Goal: Task Accomplishment & Management: Manage account settings

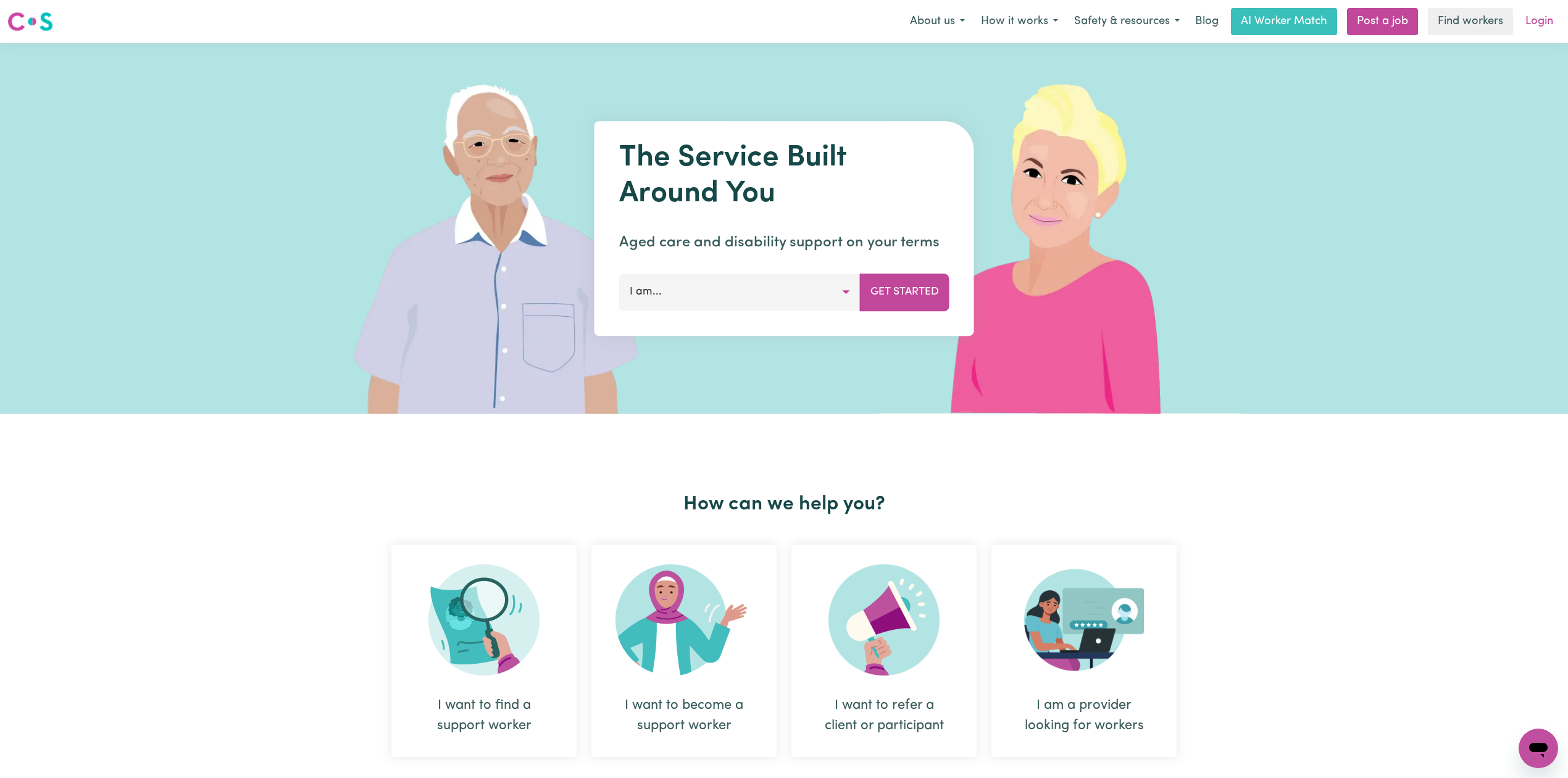
click at [1533, 24] on link "Login" at bounding box center [1538, 21] width 43 height 27
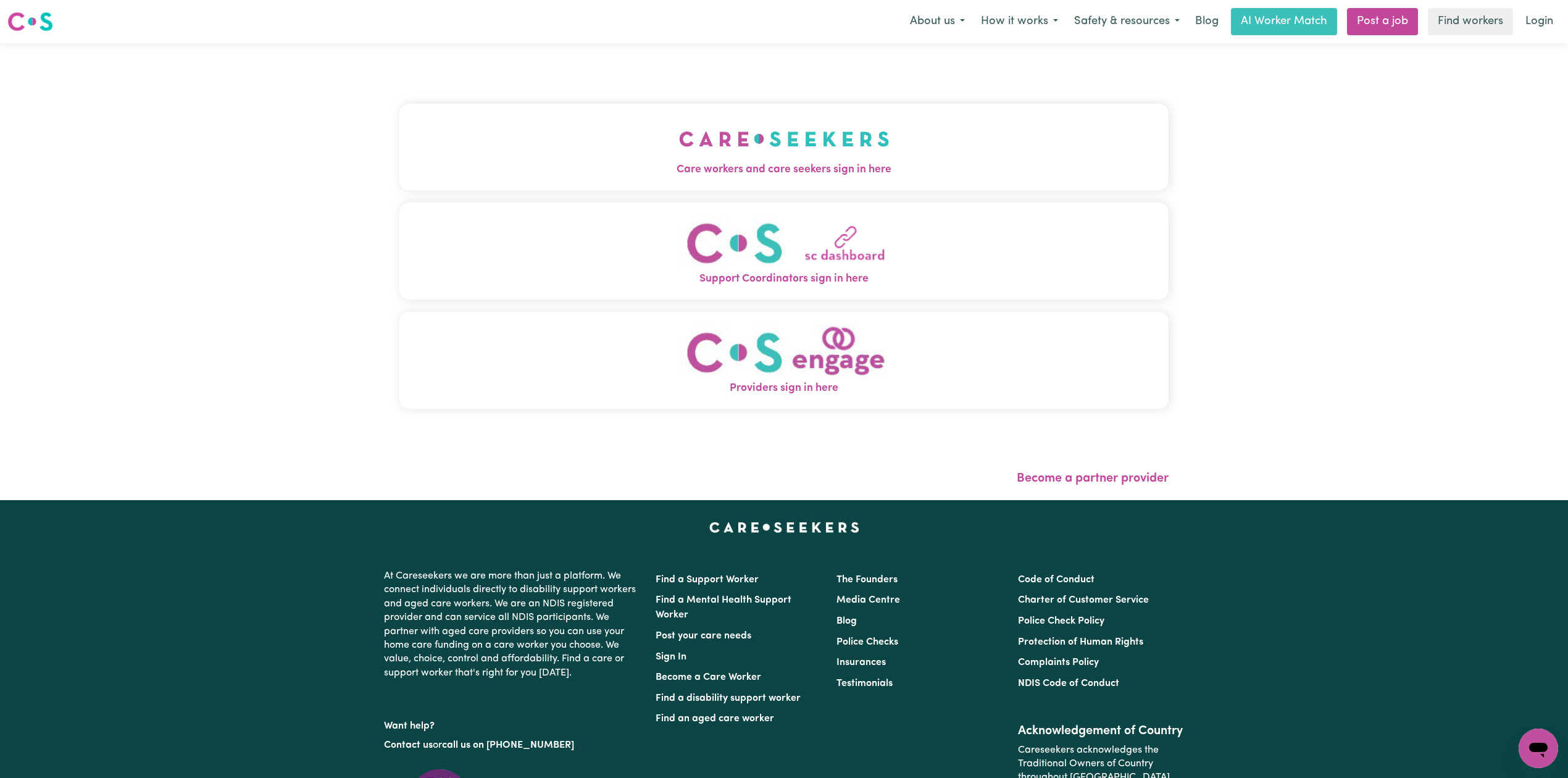
click at [593, 199] on div "Care workers and care seekers sign in here Support Coordinators sign in here Pr…" at bounding box center [784, 262] width 769 height 389
click at [539, 150] on button "Care workers and care seekers sign in here" at bounding box center [784, 147] width 769 height 87
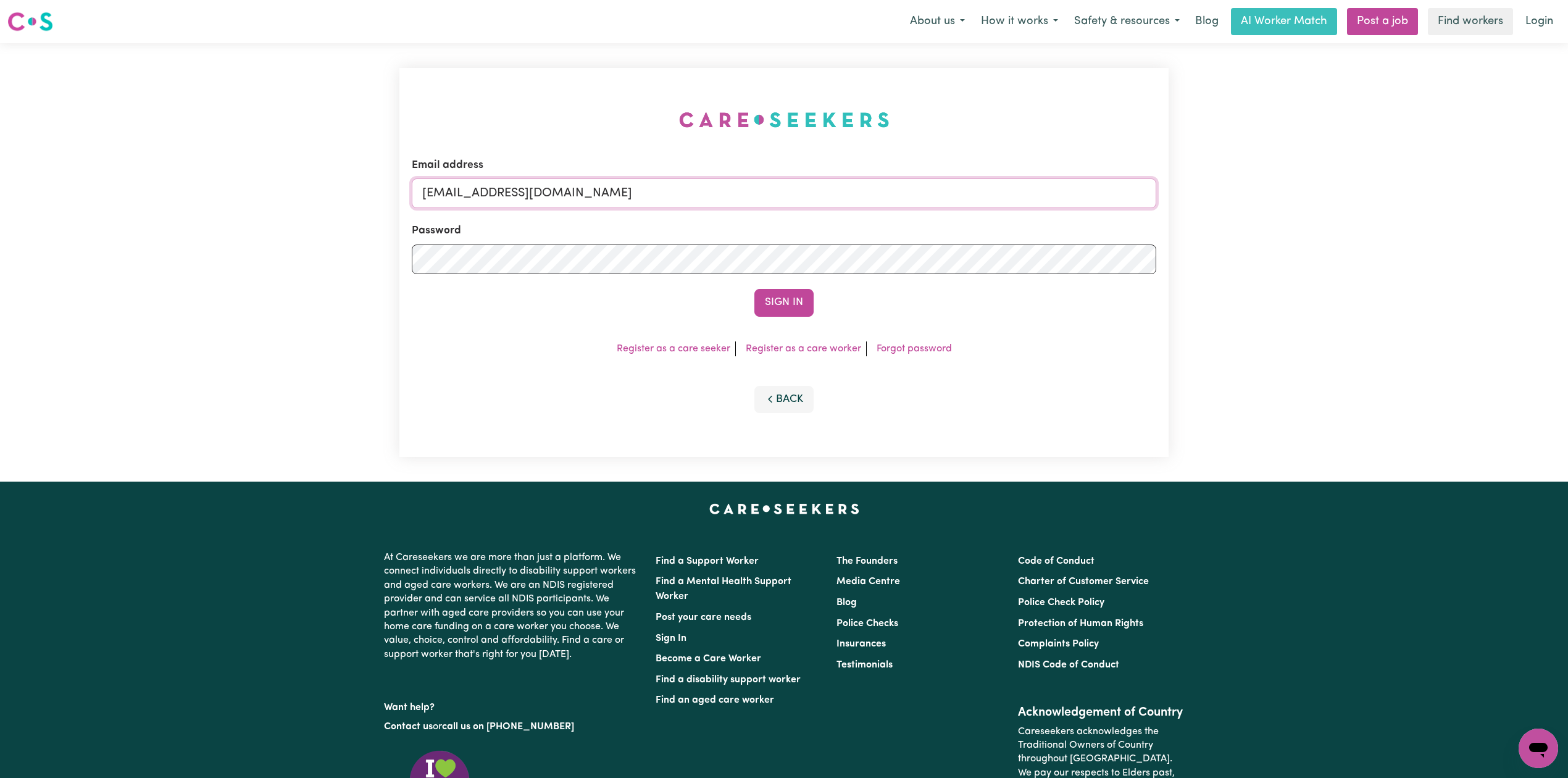
drag, startPoint x: 516, startPoint y: 193, endPoint x: 497, endPoint y: 205, distance: 22.5
click at [515, 193] on input "onboardingcs@careseekers.com.au" at bounding box center [784, 193] width 744 height 30
drag, startPoint x: 486, startPoint y: 188, endPoint x: 872, endPoint y: 203, distance: 386.3
click at [877, 200] on input "Superuser~jakedworkin@hotmail.com" at bounding box center [784, 193] width 744 height 30
type input "Superuser~Stevenchristina45@gmail.com"
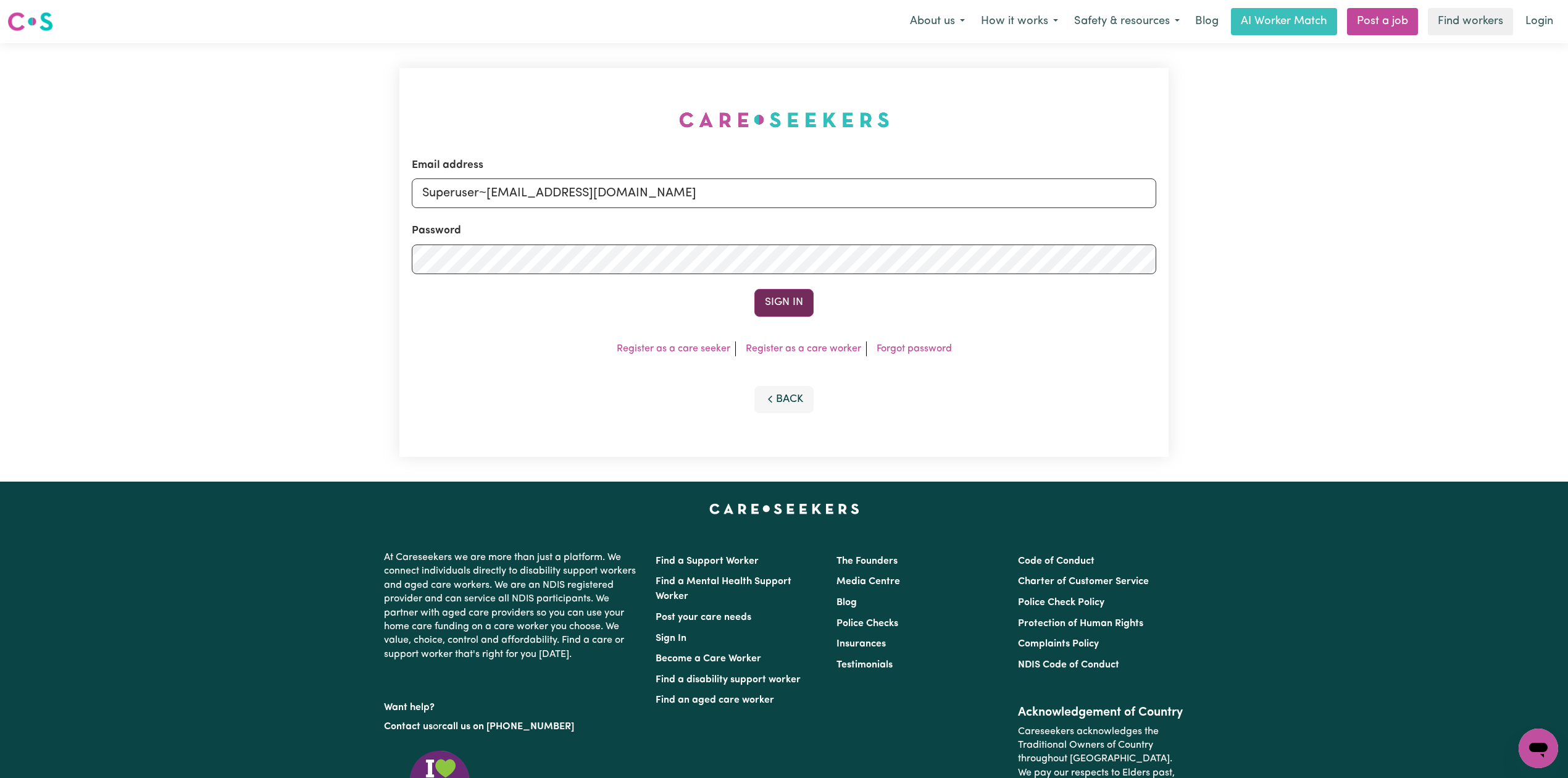
click at [771, 302] on button "Sign In" at bounding box center [784, 302] width 59 height 27
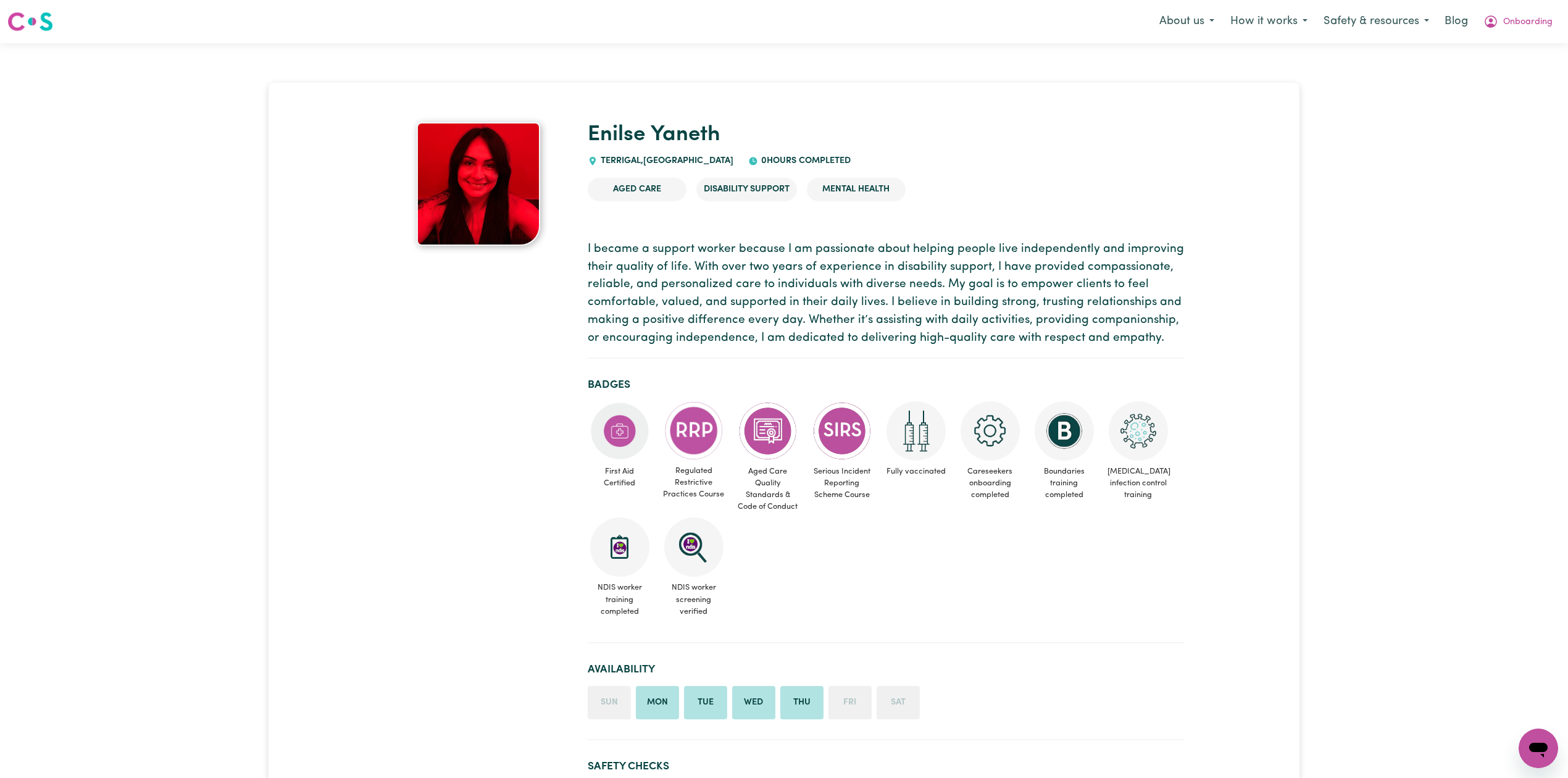
drag, startPoint x: 753, startPoint y: 304, endPoint x: 906, endPoint y: 262, distance: 158.7
click at [754, 304] on p "I became a support worker because I am passionate about helping people live ind…" at bounding box center [886, 295] width 597 height 107
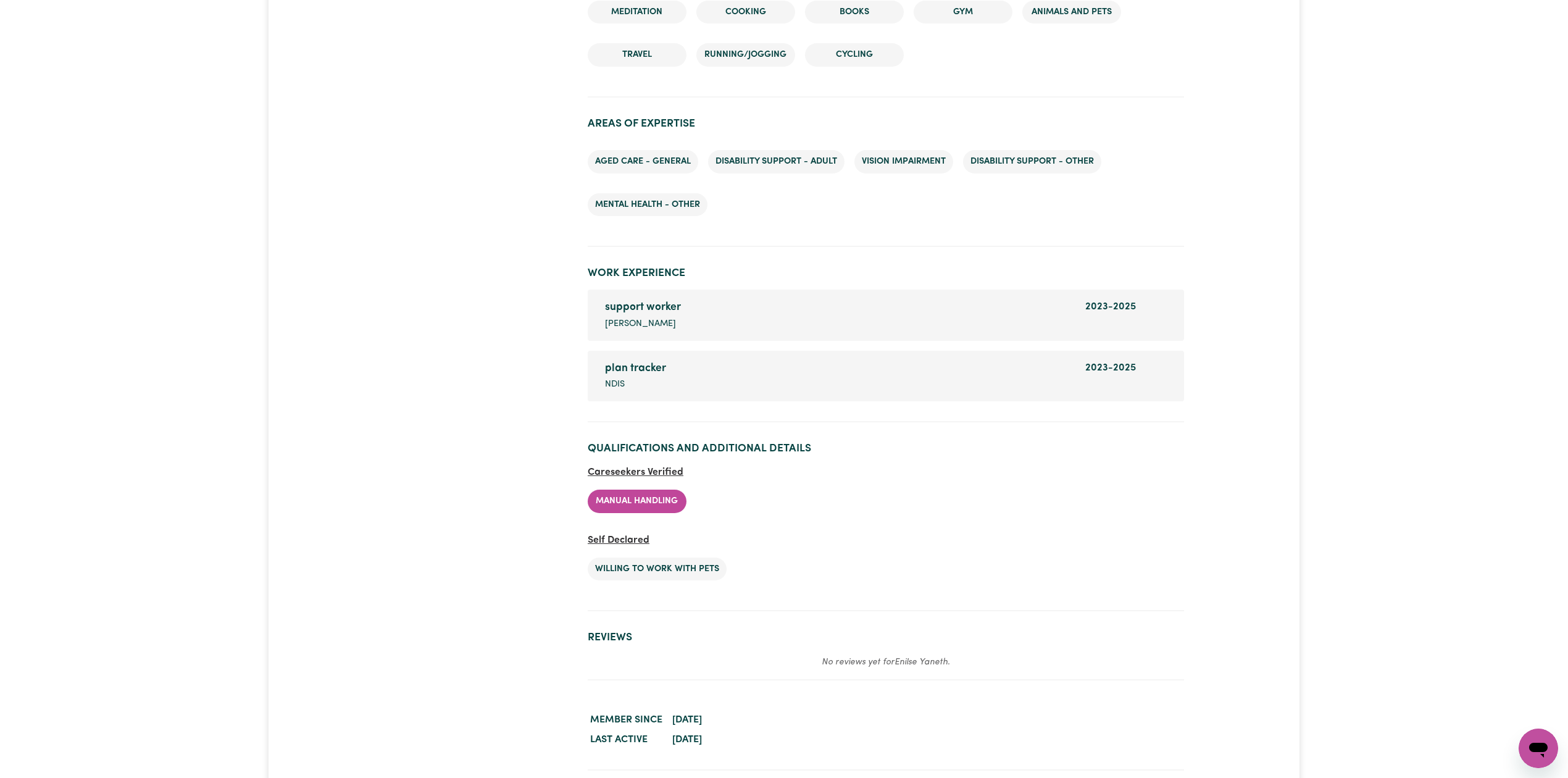
scroll to position [1667, 0]
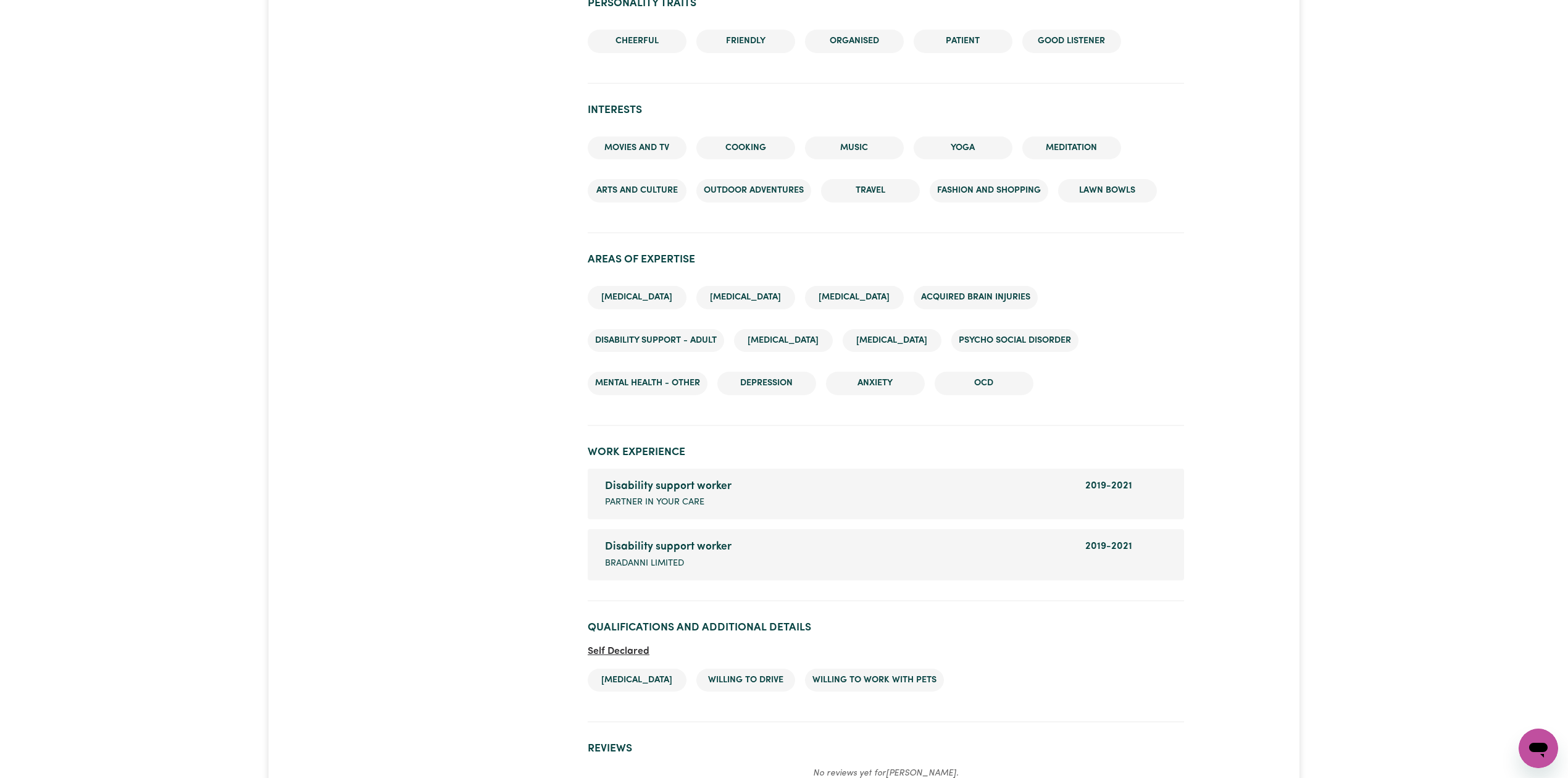
scroll to position [1495, 0]
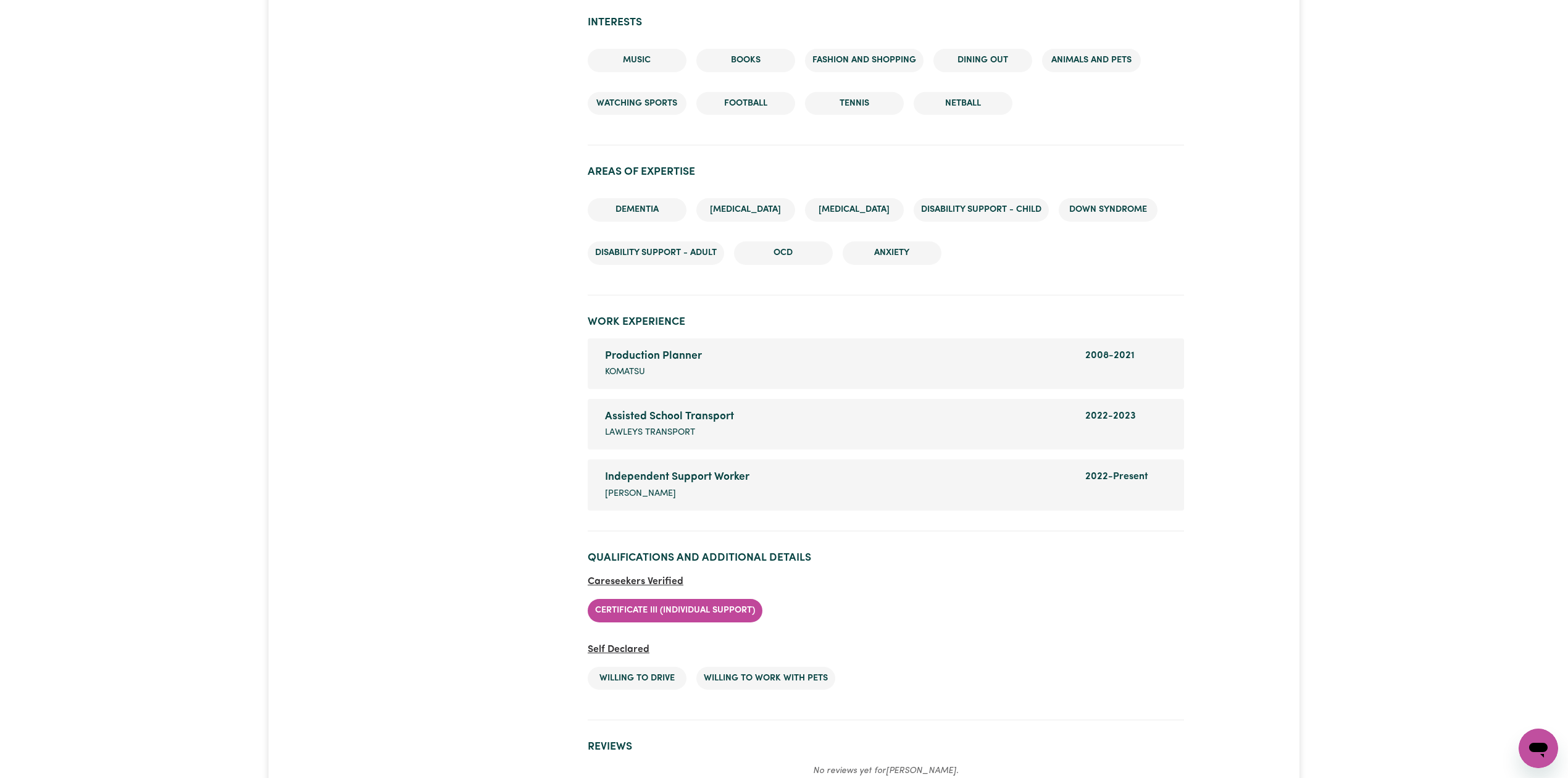
scroll to position [1739, 0]
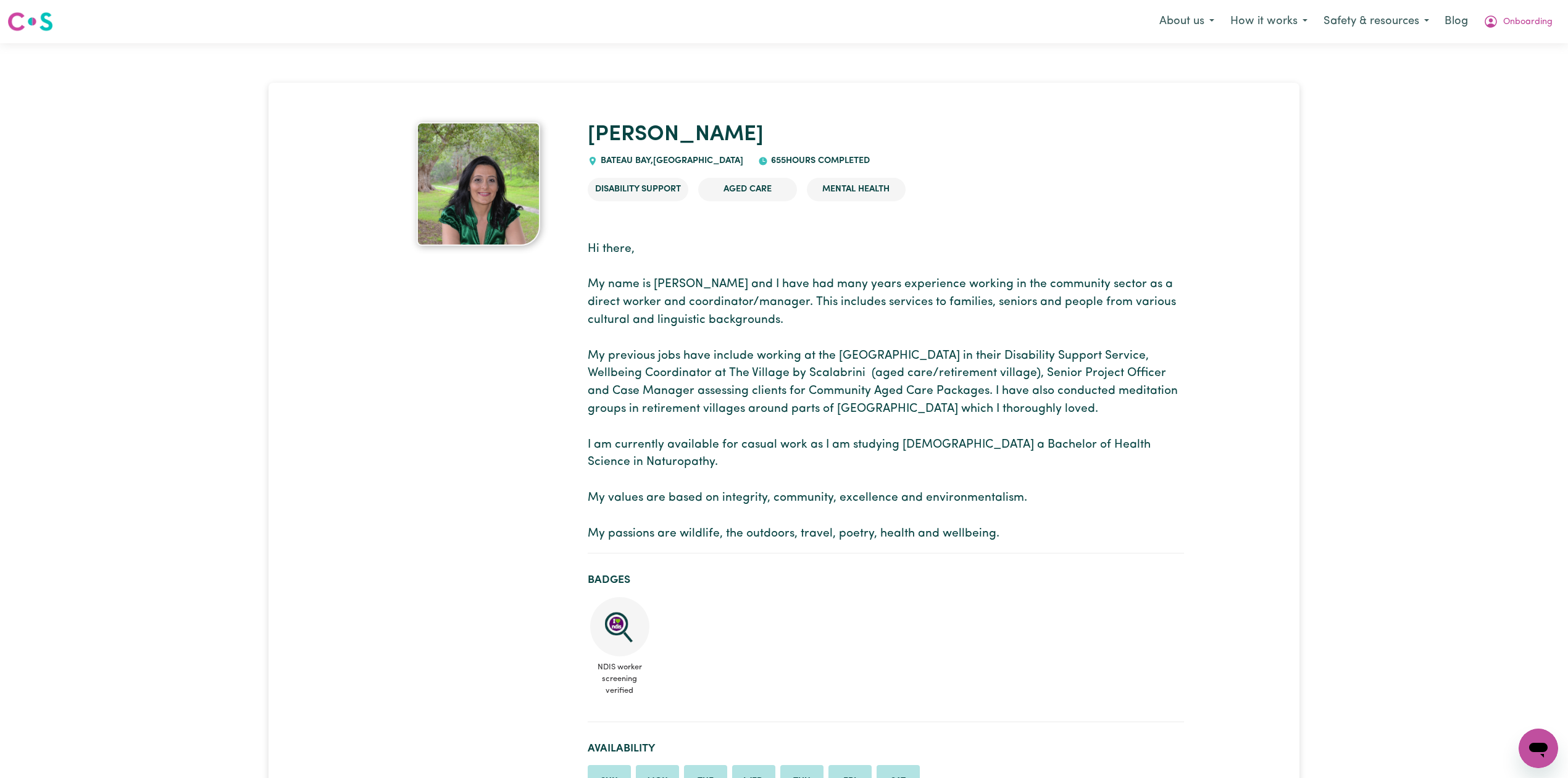
click at [790, 342] on p "Hi there, My name is Toni and I have had many years experience working in the c…" at bounding box center [886, 392] width 597 height 302
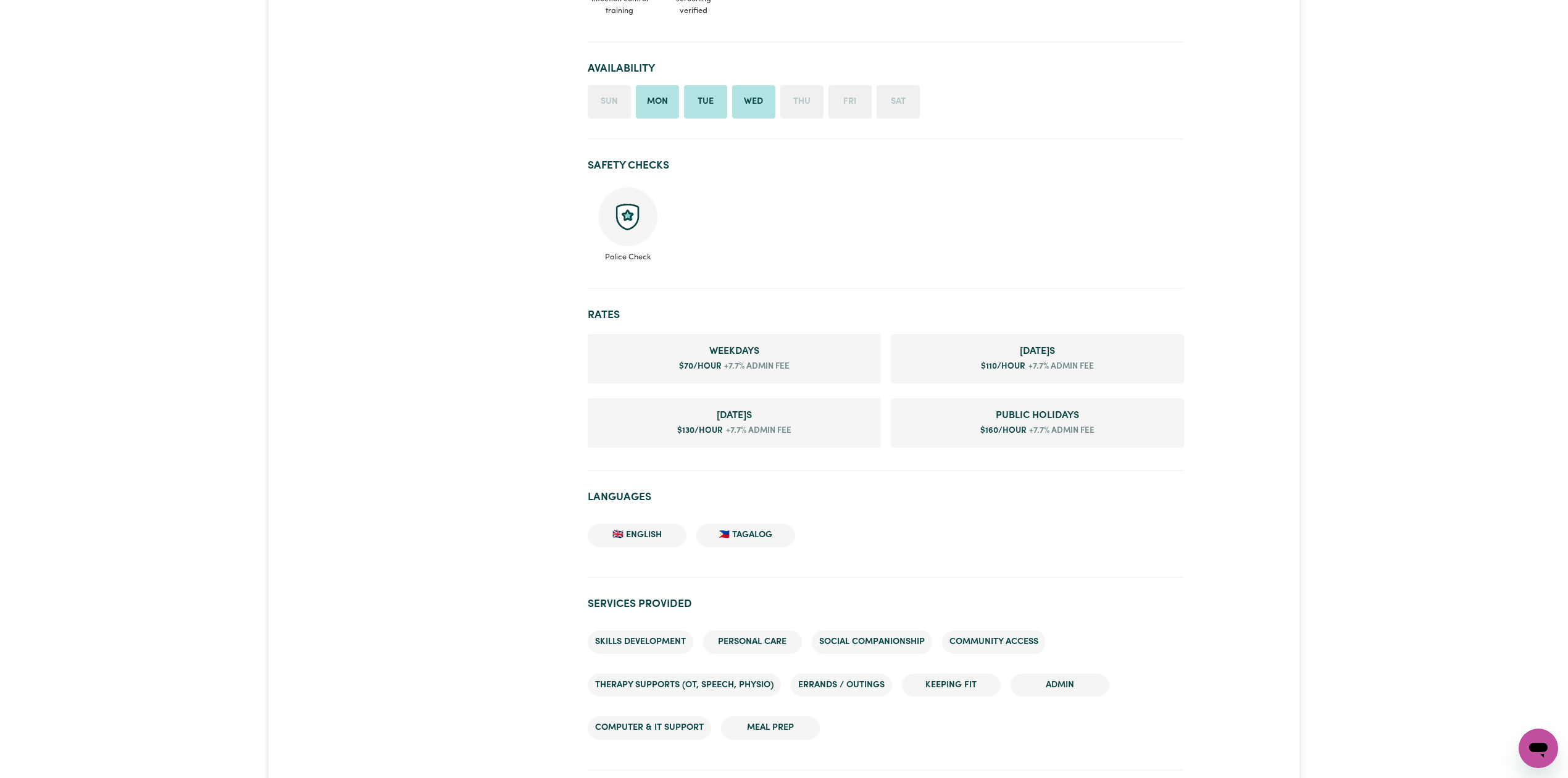
scroll to position [141, 0]
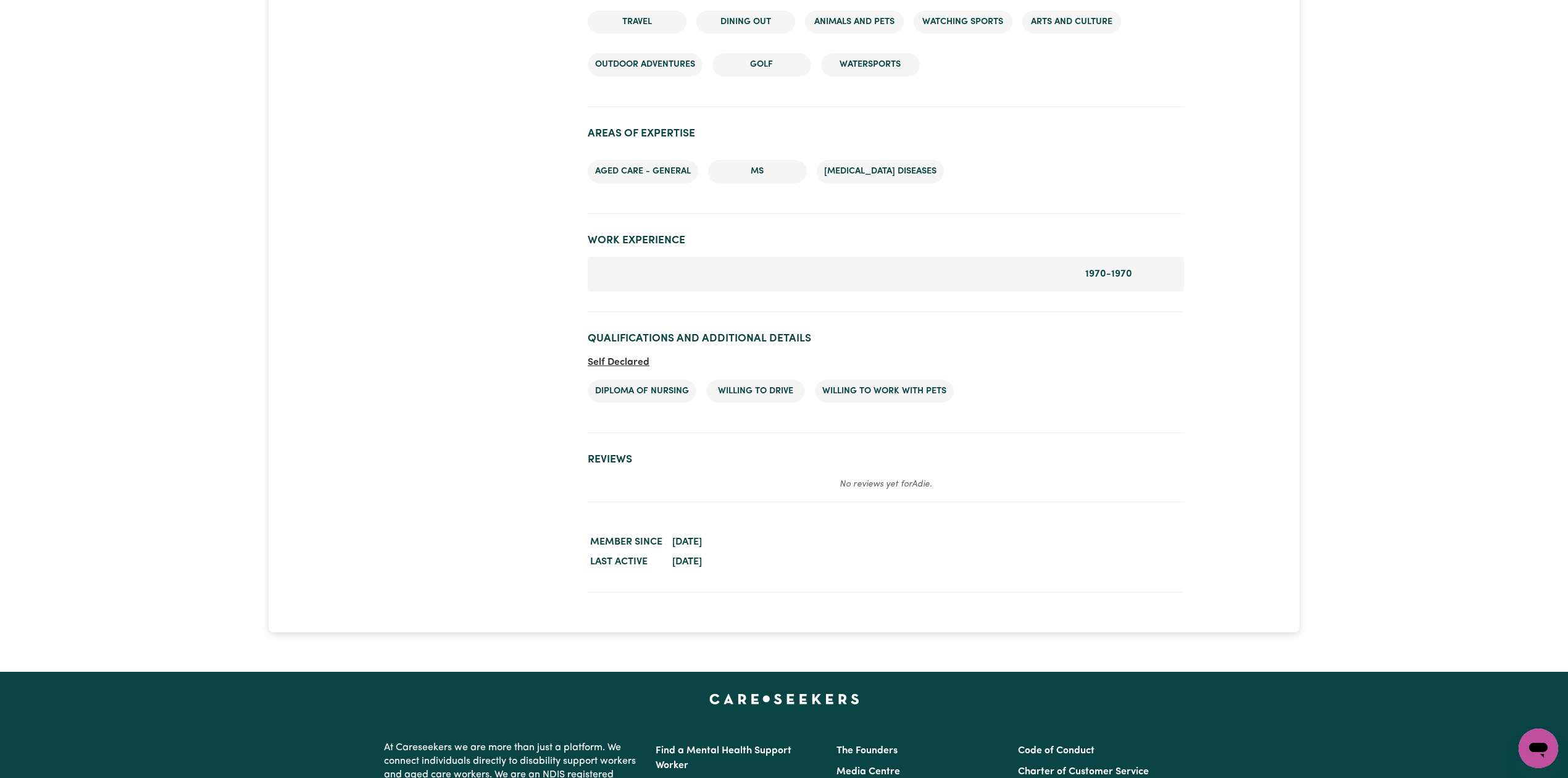
scroll to position [1528, 0]
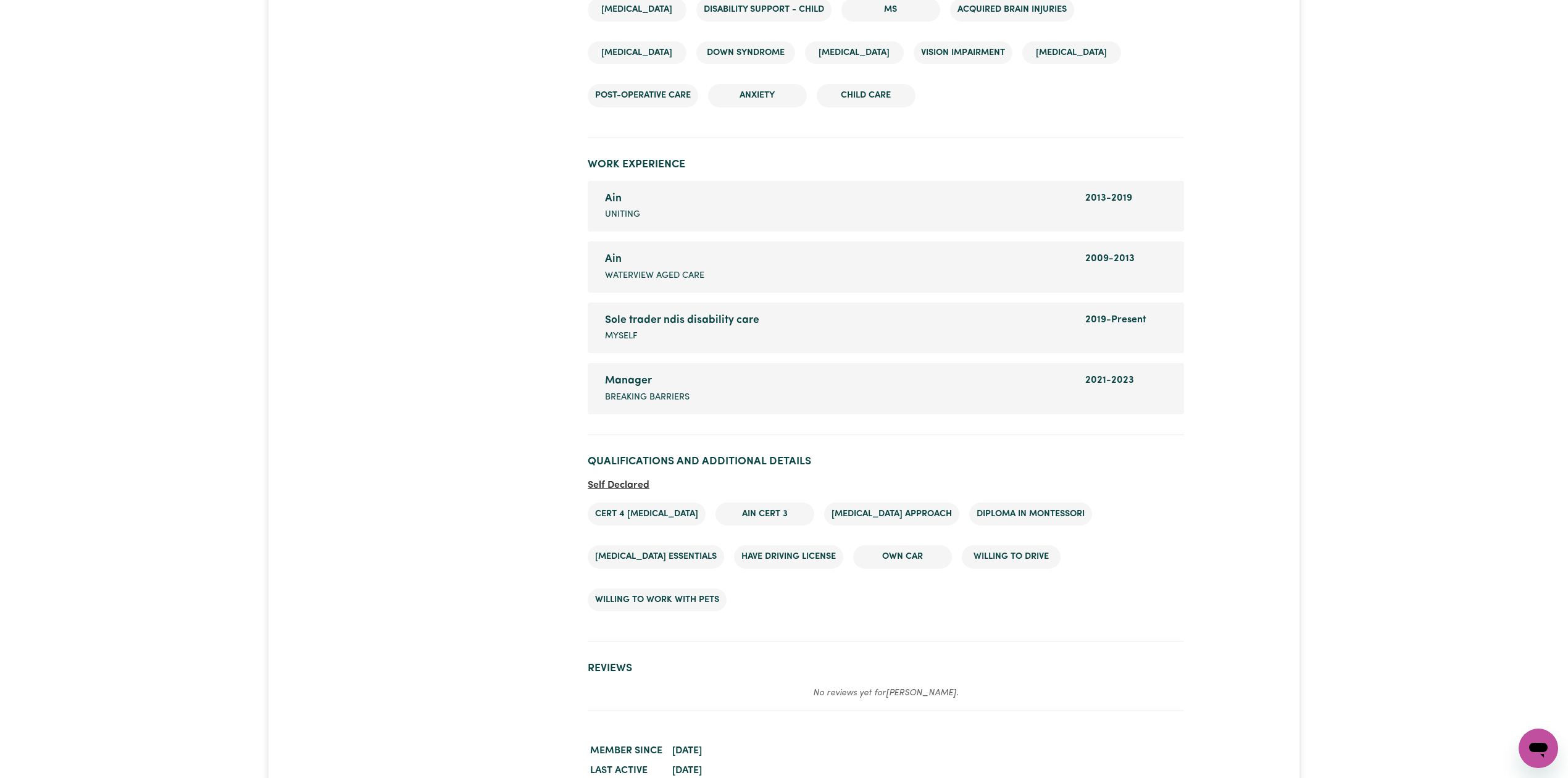
scroll to position [1924, 0]
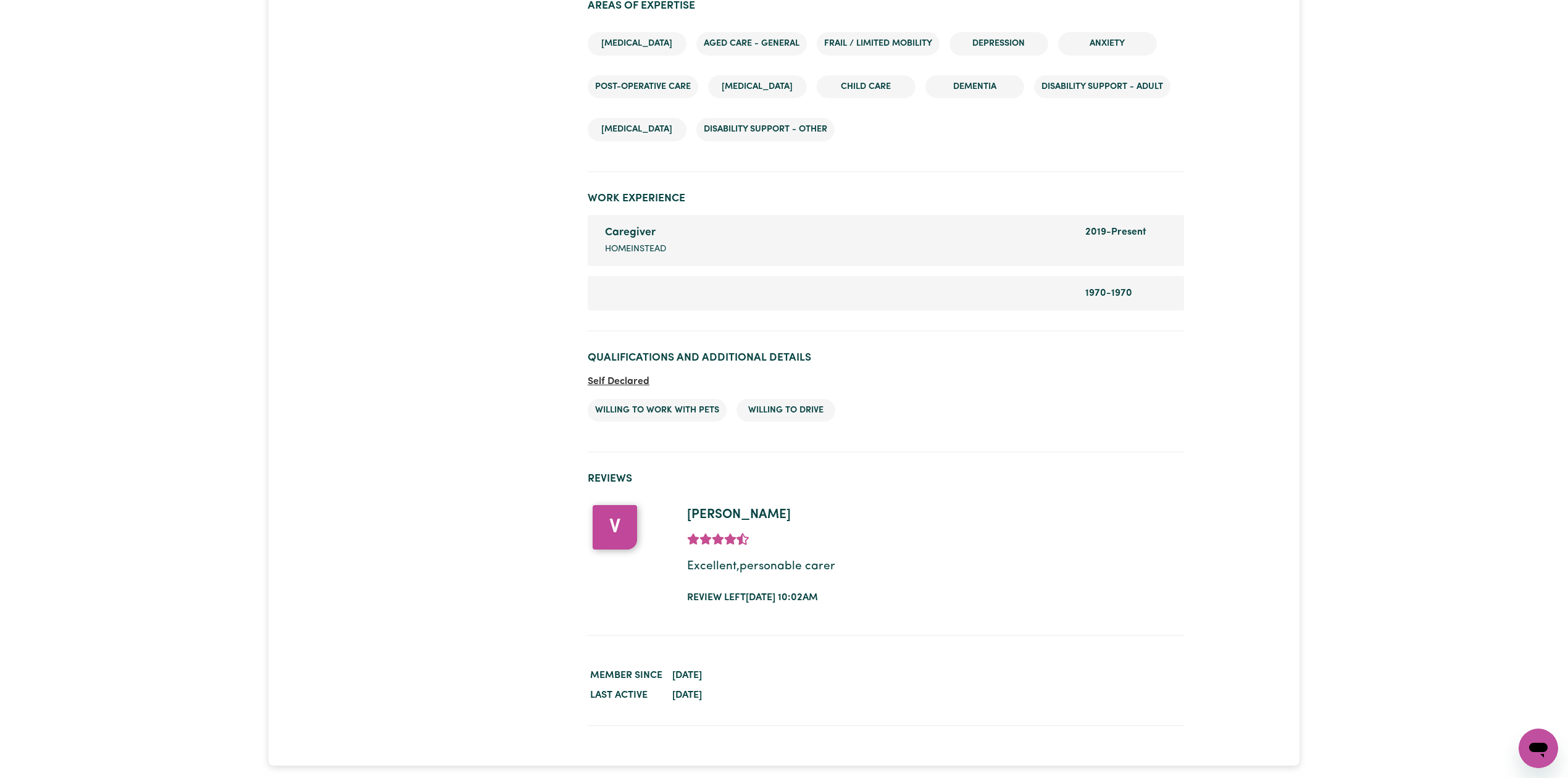
scroll to position [1615, 0]
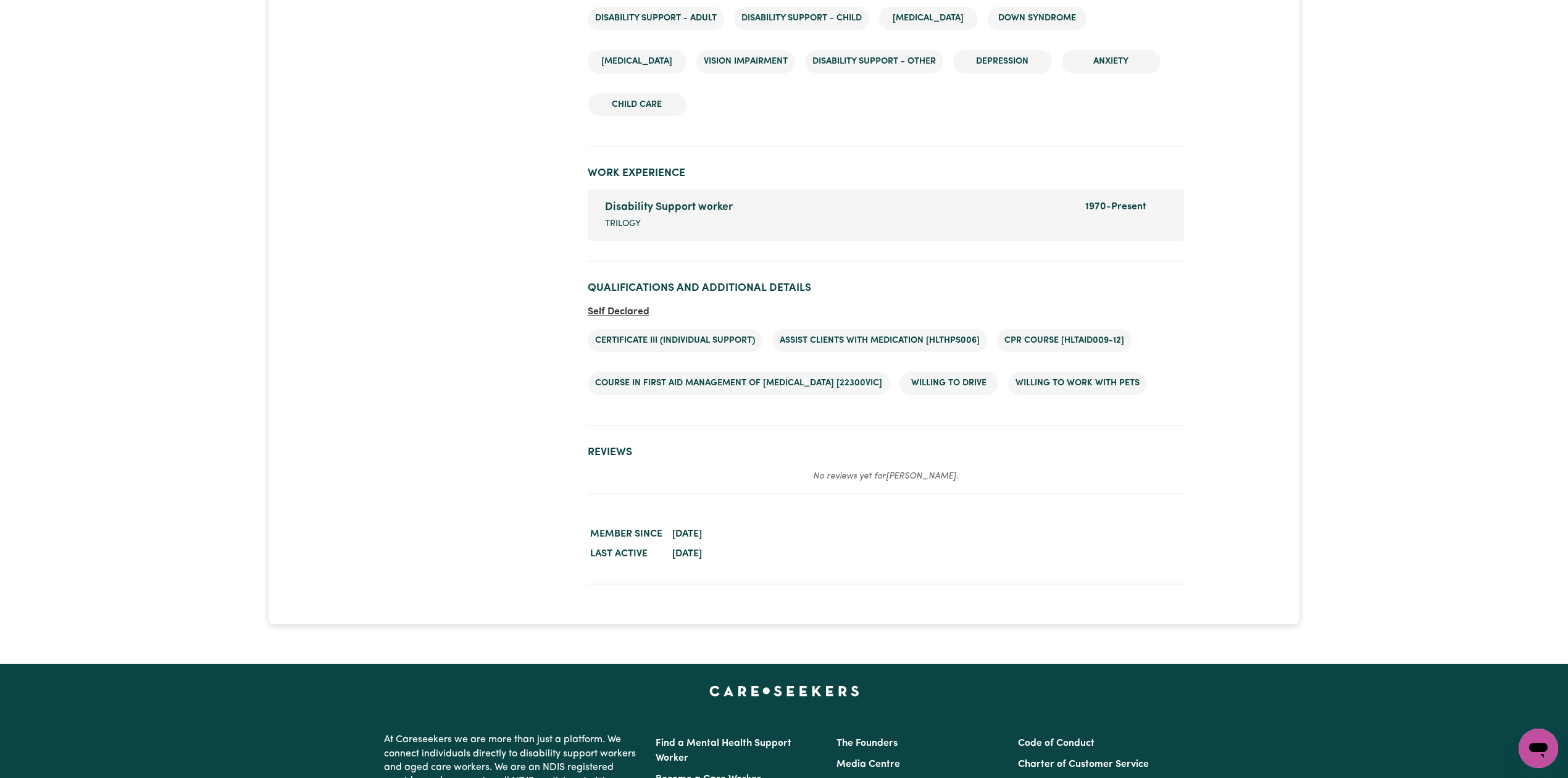
scroll to position [1710, 0]
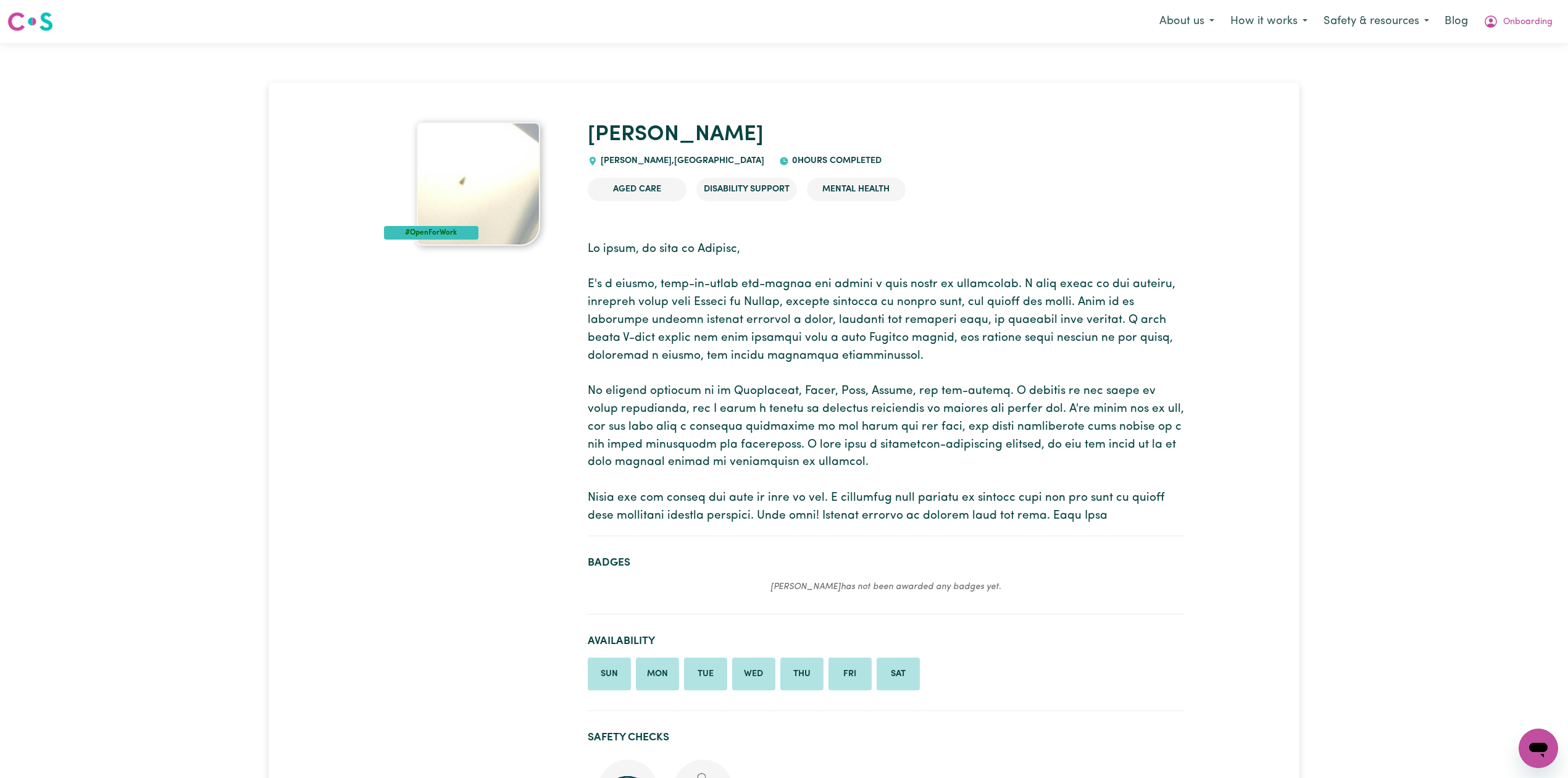
click at [855, 460] on p at bounding box center [886, 383] width 597 height 285
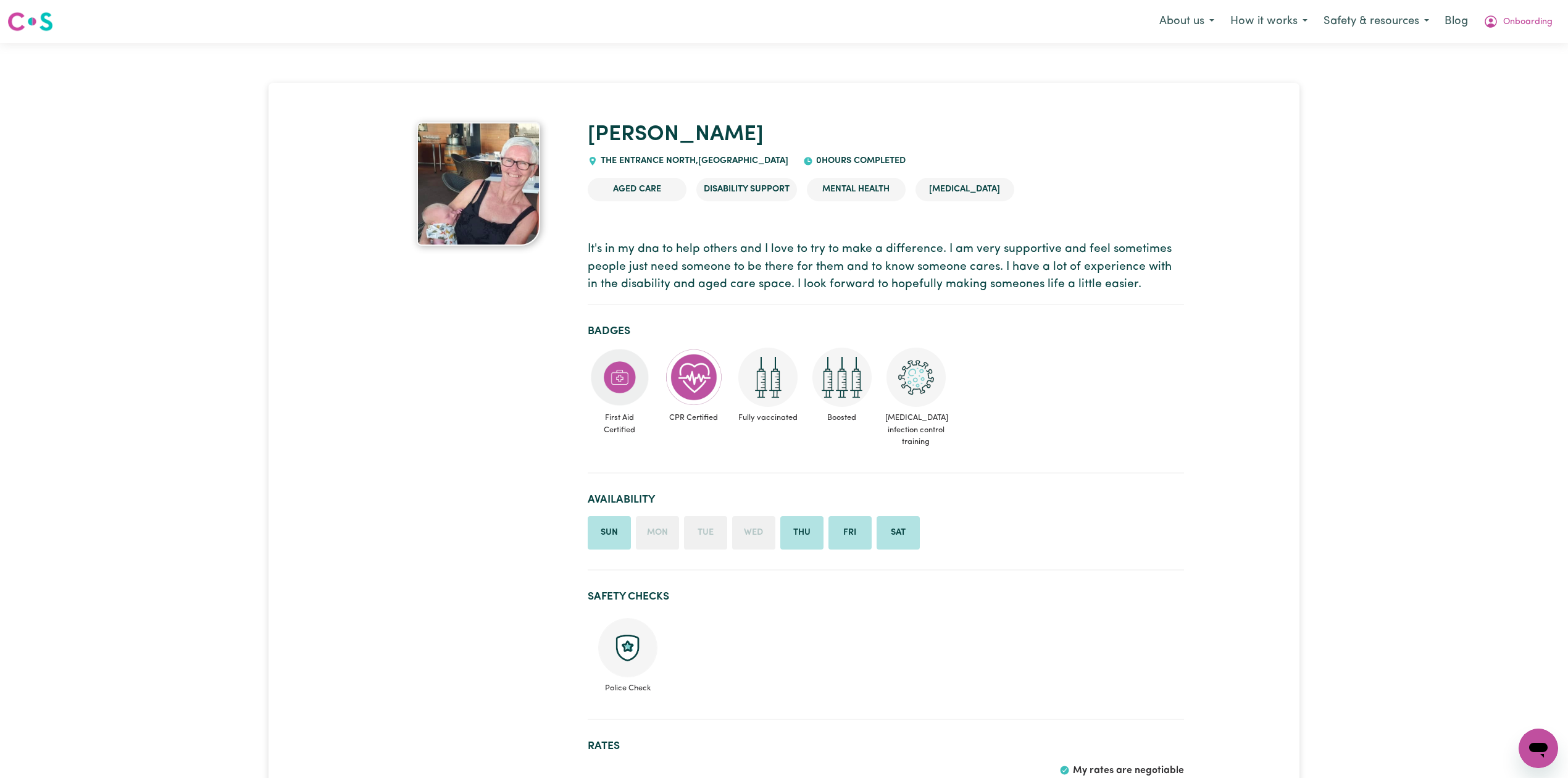
click at [882, 290] on p "It's in my dna to help others and I love to try to make a difference. I am very…" at bounding box center [886, 268] width 597 height 53
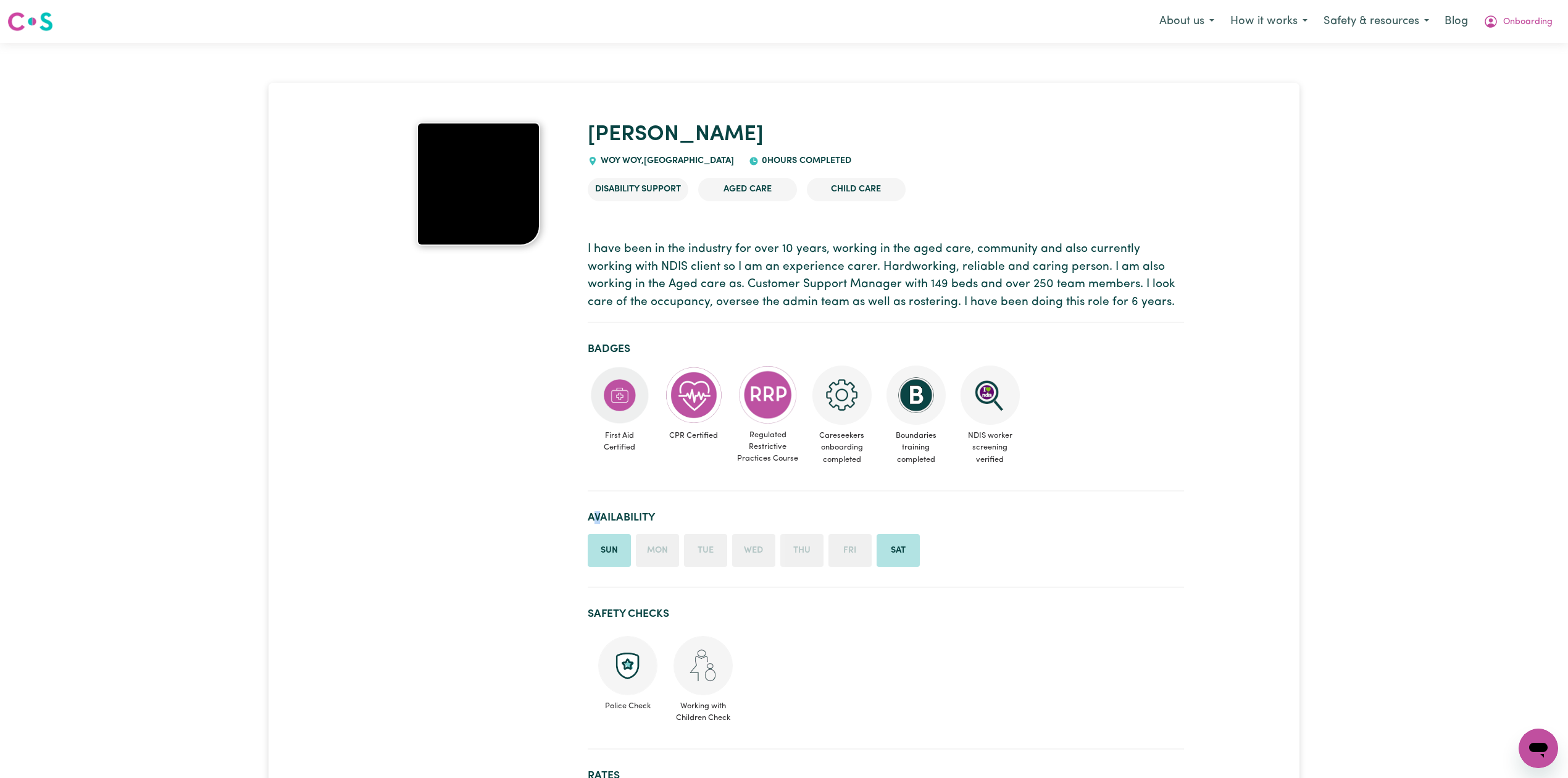
click at [598, 511] on h2 "Availability" at bounding box center [886, 518] width 597 height 13
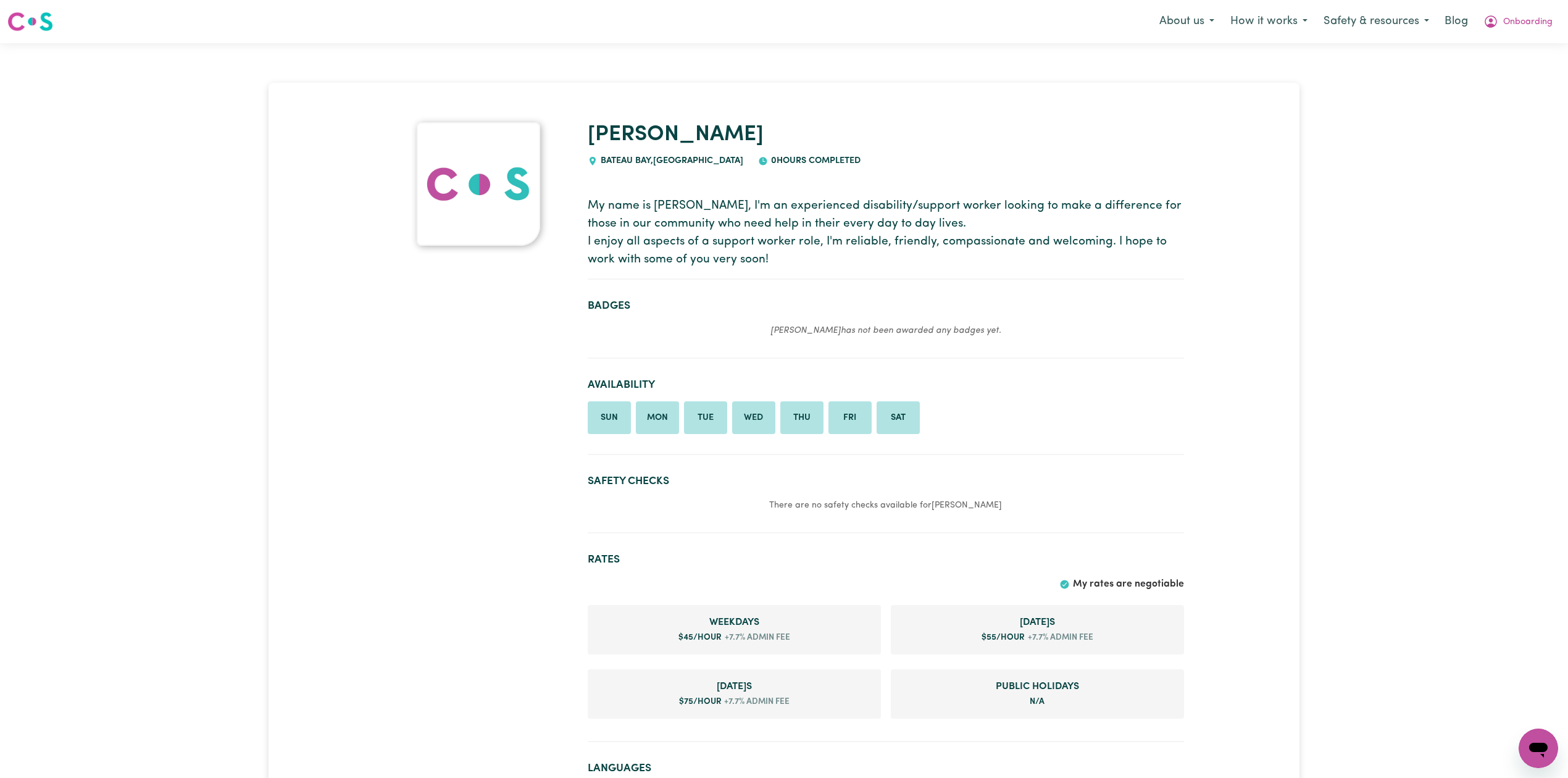
click at [766, 300] on h2 "Badges" at bounding box center [886, 306] width 597 height 13
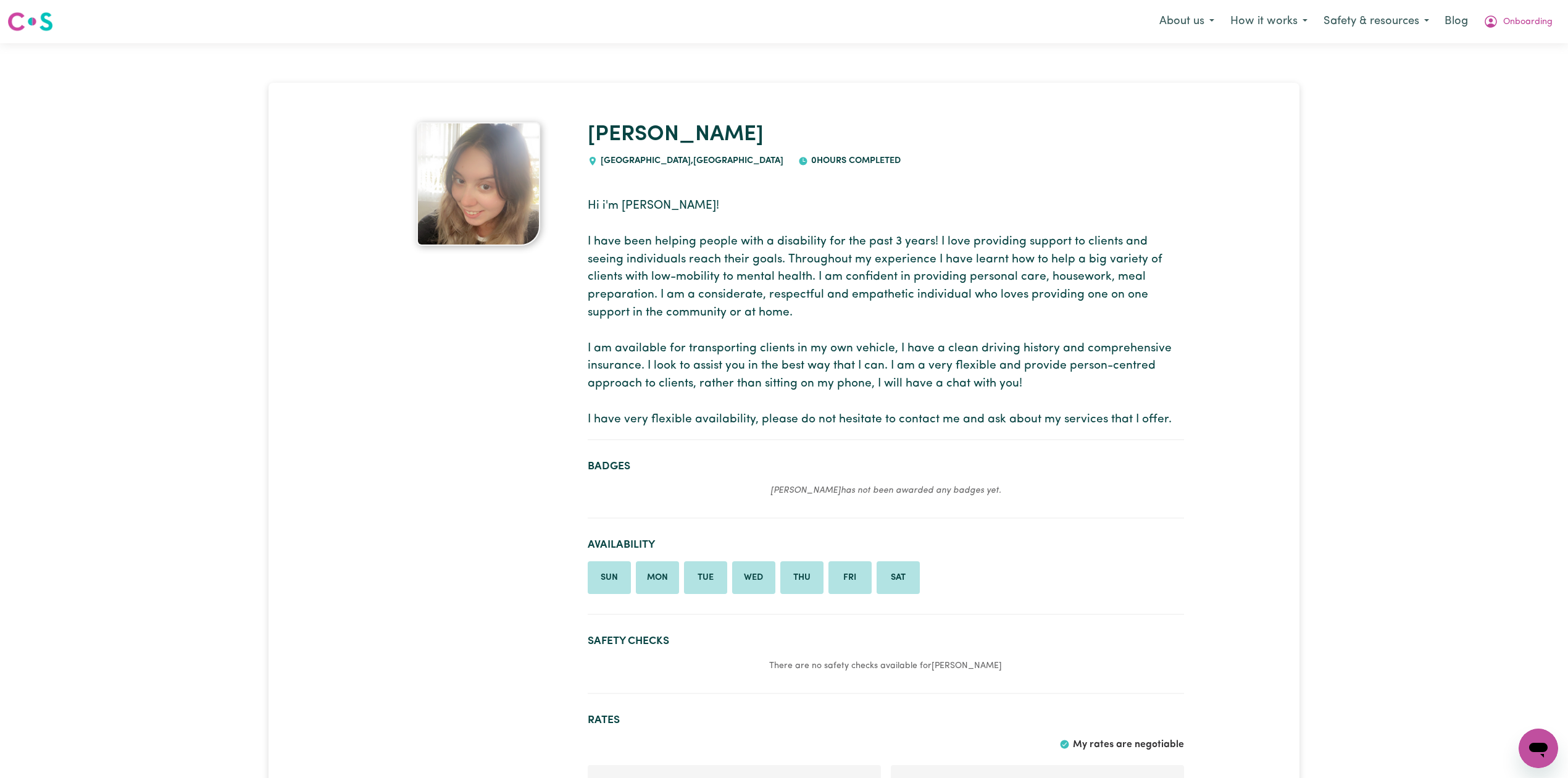
drag, startPoint x: 637, startPoint y: 367, endPoint x: 603, endPoint y: 360, distance: 34.7
click at [625, 364] on p "Hi i'm Anastacia! I have been helping people with a disability for the past 3 y…" at bounding box center [886, 313] width 597 height 231
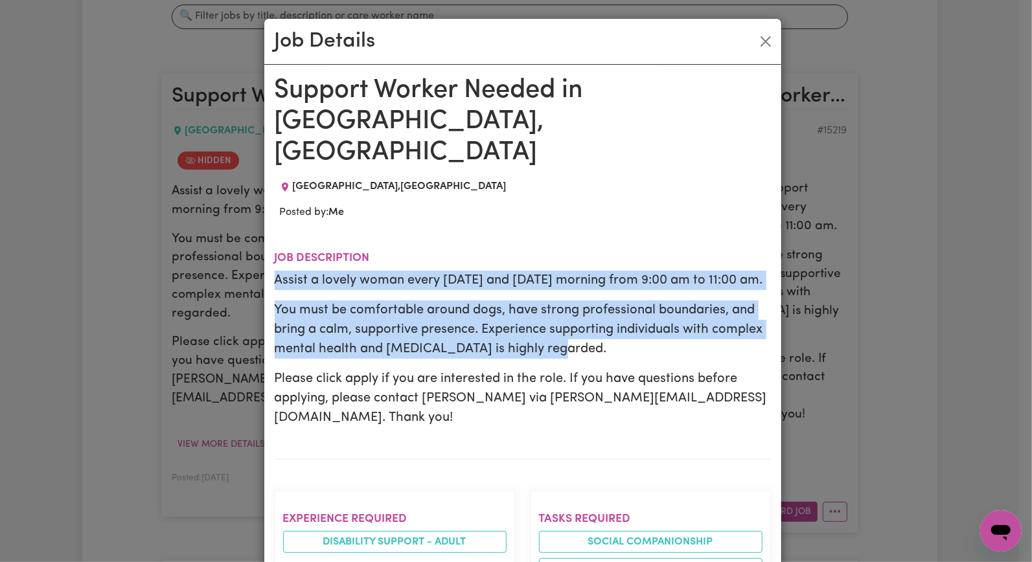
drag, startPoint x: 268, startPoint y: 246, endPoint x: 565, endPoint y: 341, distance: 311.3
click at [565, 341] on div "Assist a lovely woman every Tuesday and Wednesday morning from 9:00 am to 11:00…" at bounding box center [523, 349] width 496 height 157
copy div "Assist a lovely woman every Tuesday and Wednesday morning from 9:00 am to 11:00…"
click at [758, 42] on button "Close" at bounding box center [765, 41] width 21 height 21
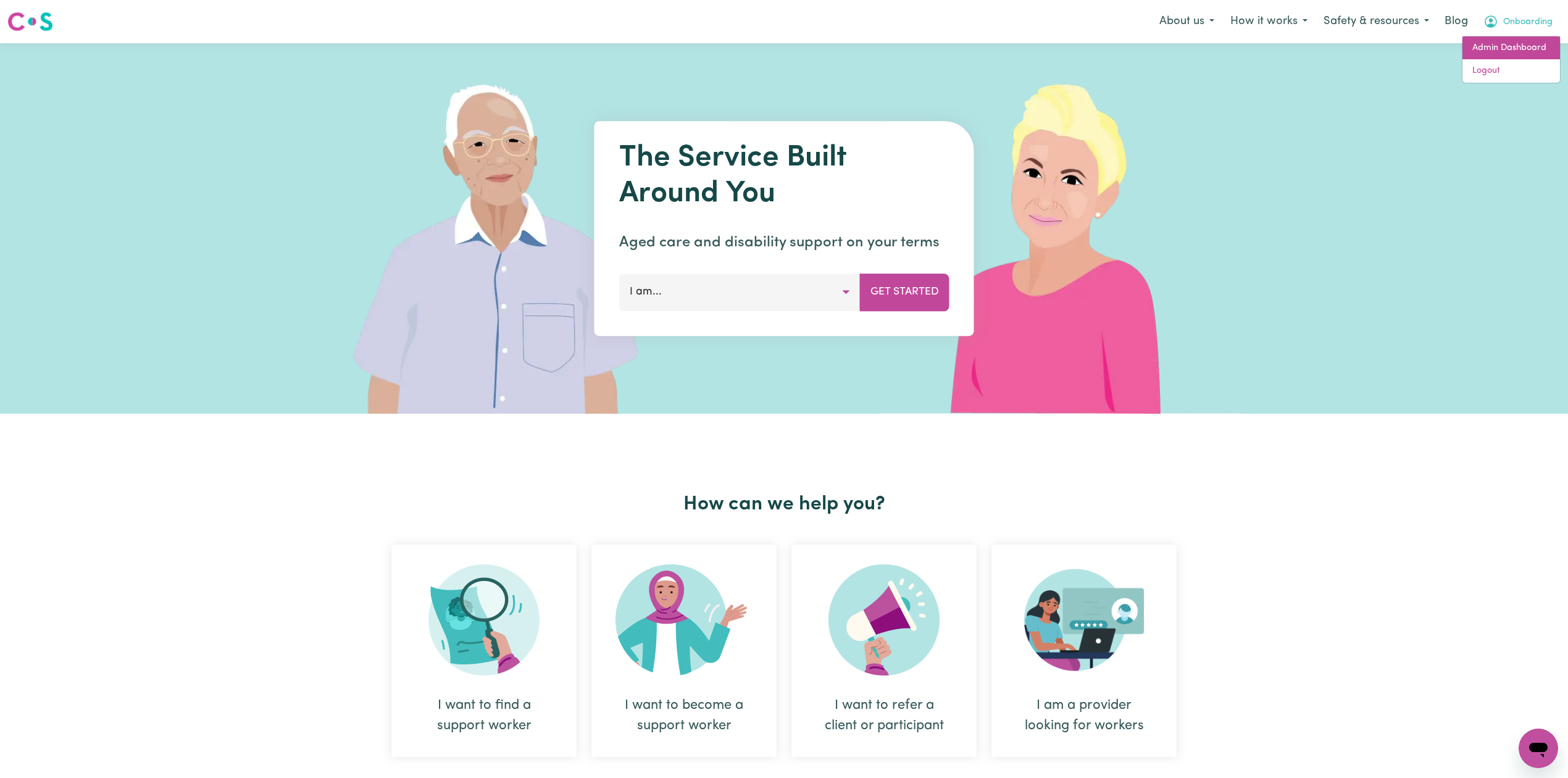
click at [1523, 51] on link "Admin Dashboard" at bounding box center [1511, 48] width 97 height 24
